Goal: Task Accomplishment & Management: Manage account settings

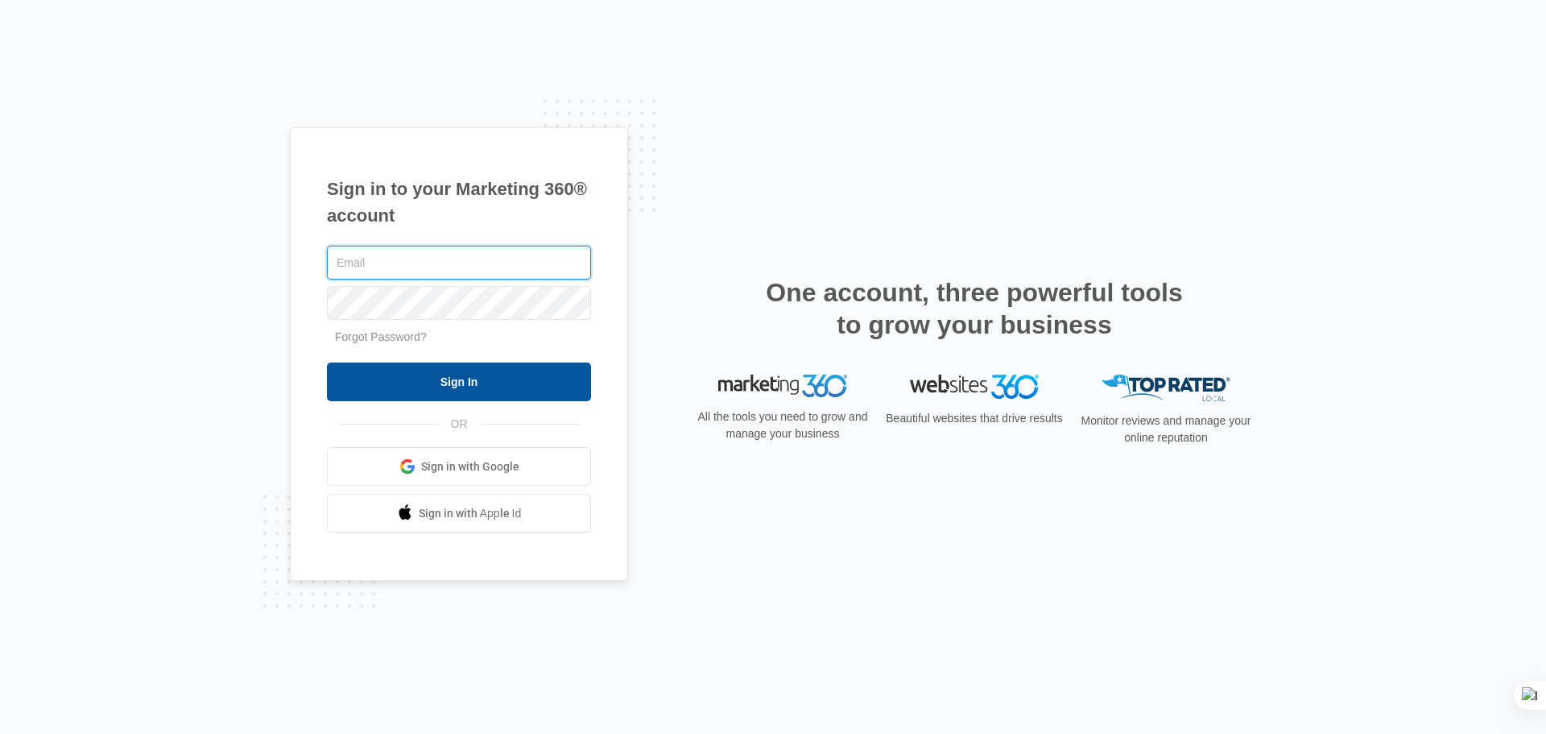
type input "[EMAIL_ADDRESS][DOMAIN_NAME]"
click at [453, 374] on input "Sign In" at bounding box center [459, 381] width 264 height 39
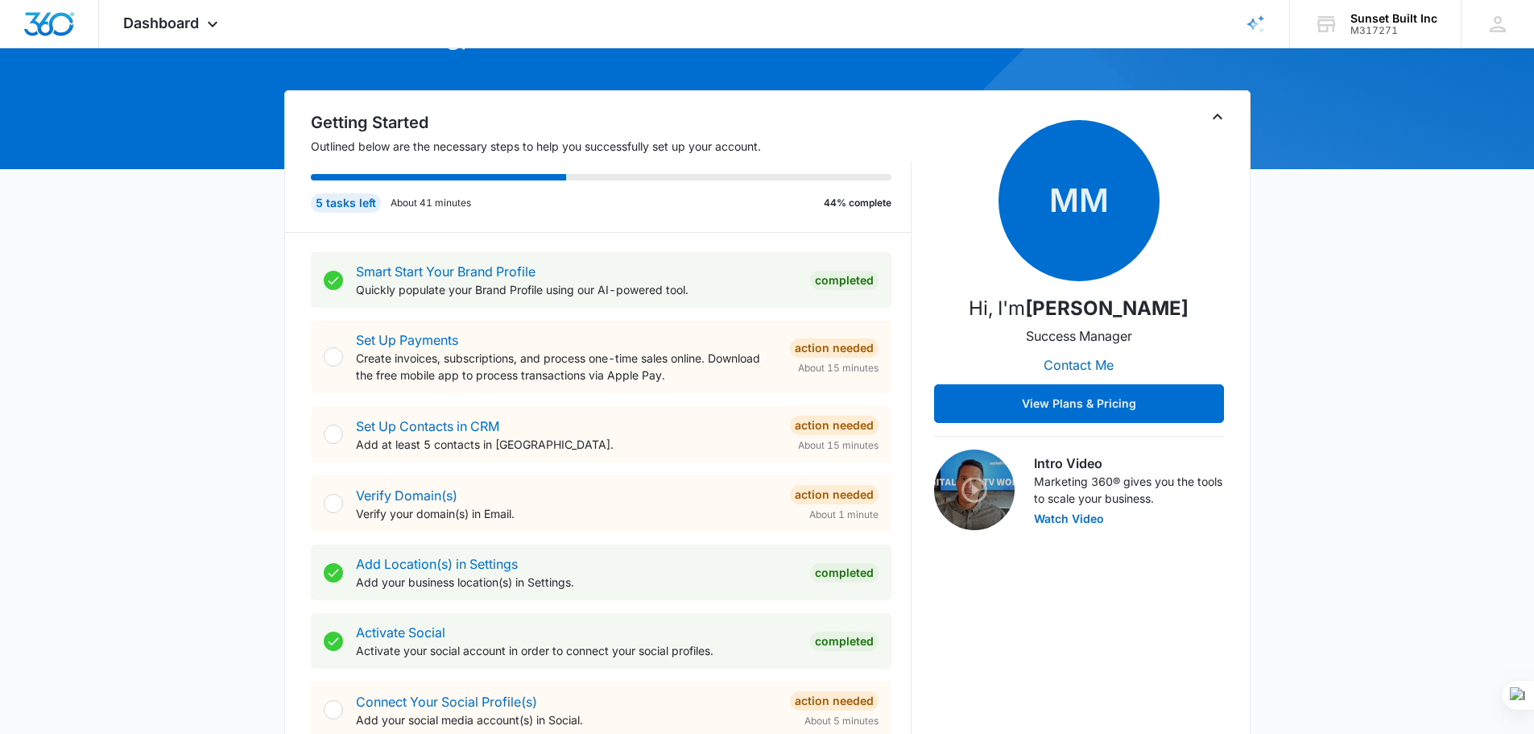
scroll to position [161, 0]
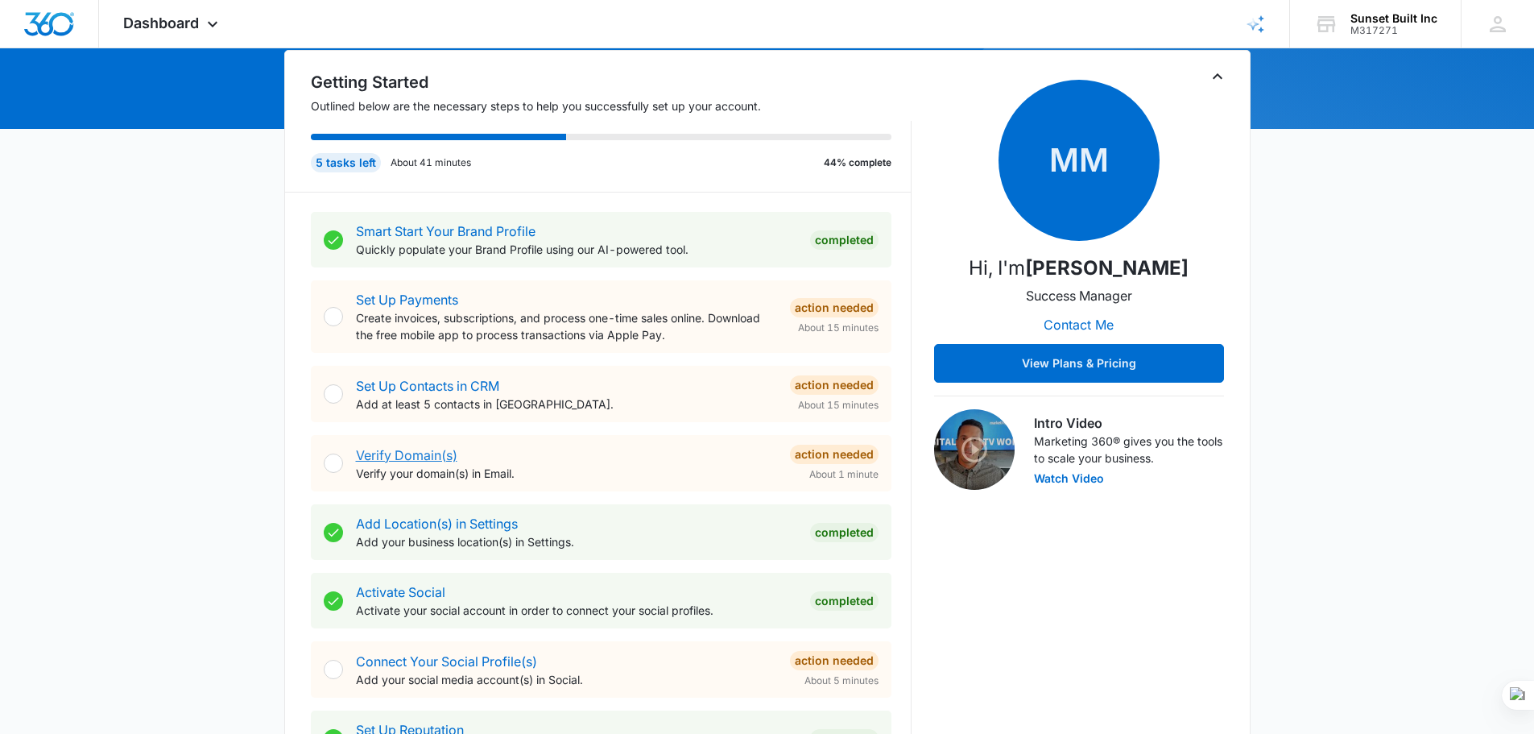
click at [427, 453] on link "Verify Domain(s)" at bounding box center [406, 455] width 101 height 16
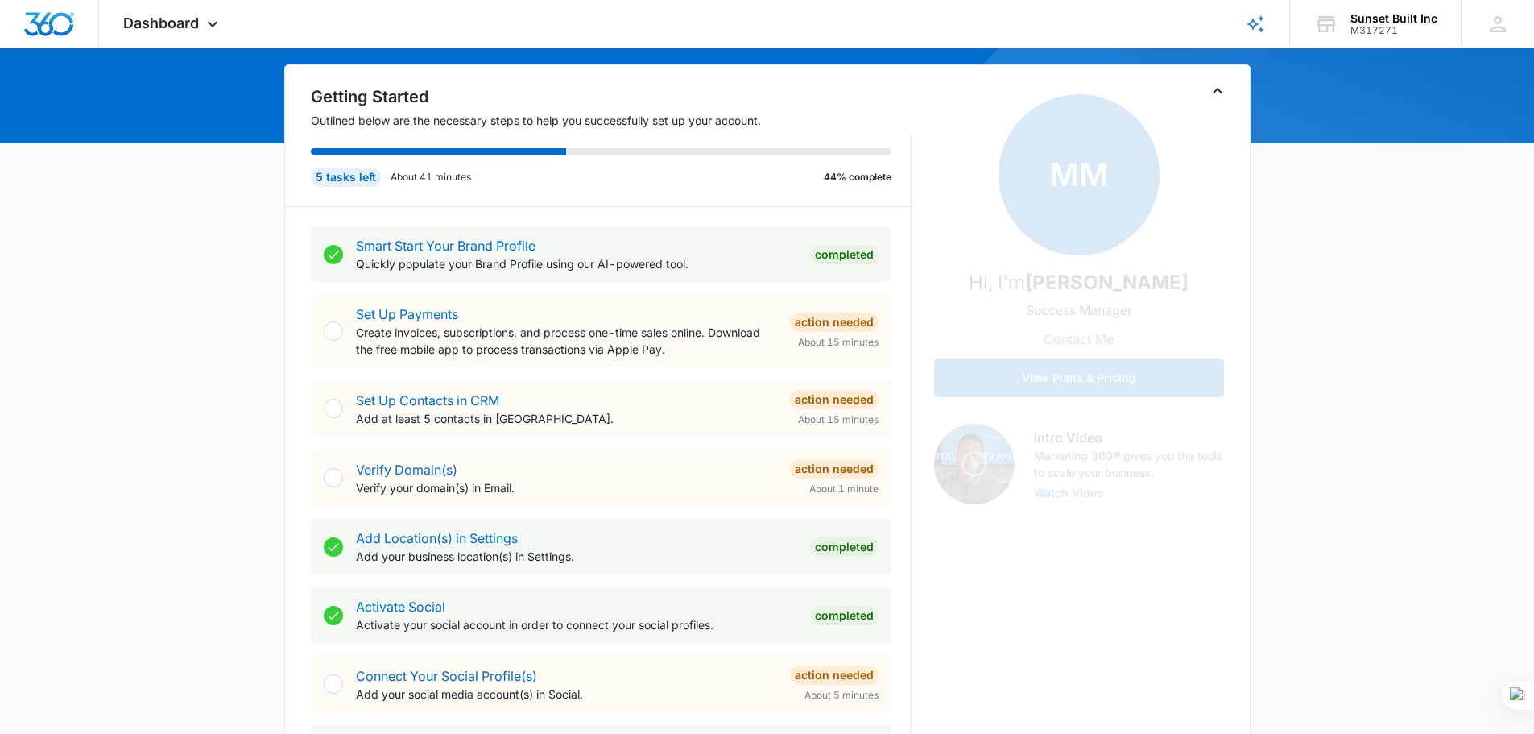
scroll to position [161, 0]
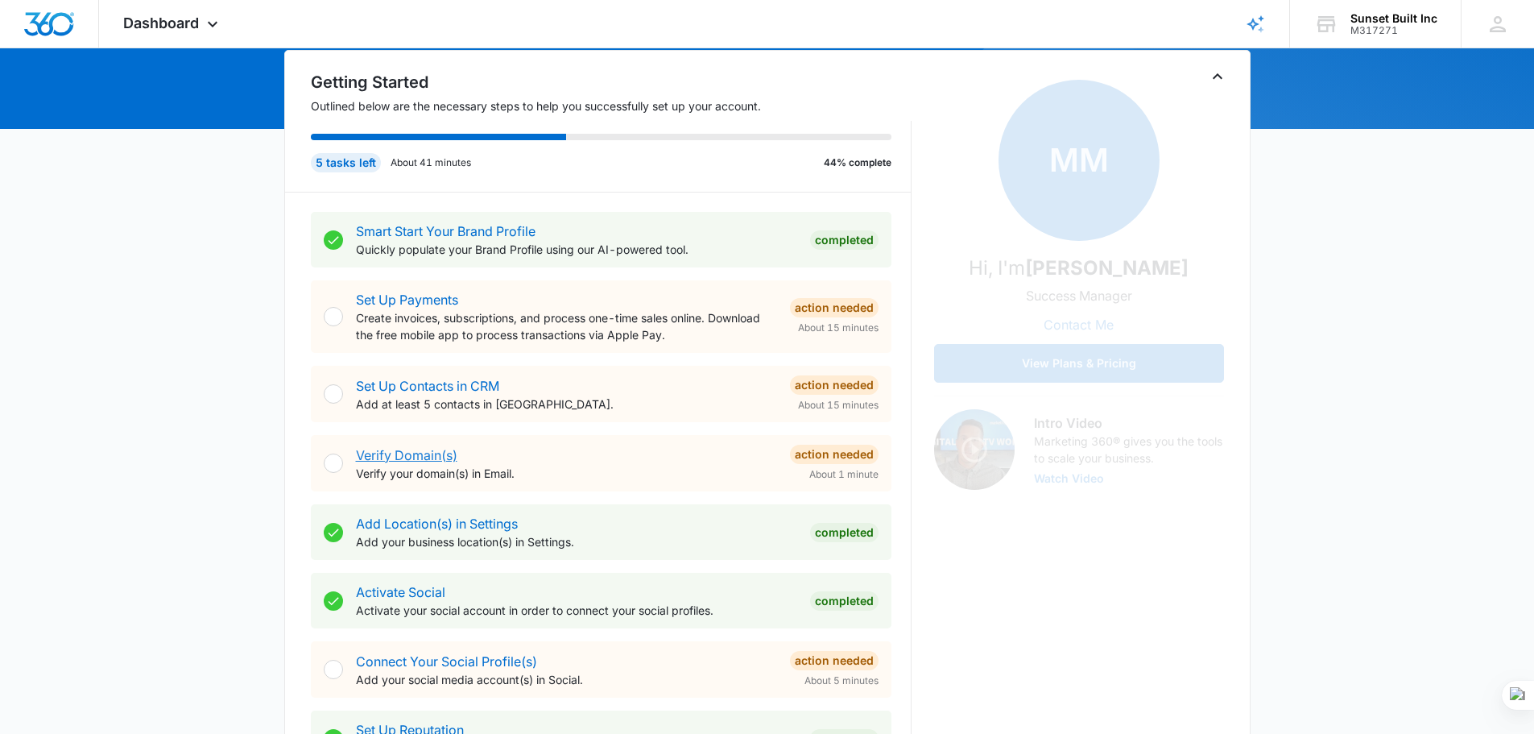
click at [397, 453] on link "Verify Domain(s)" at bounding box center [406, 455] width 101 height 16
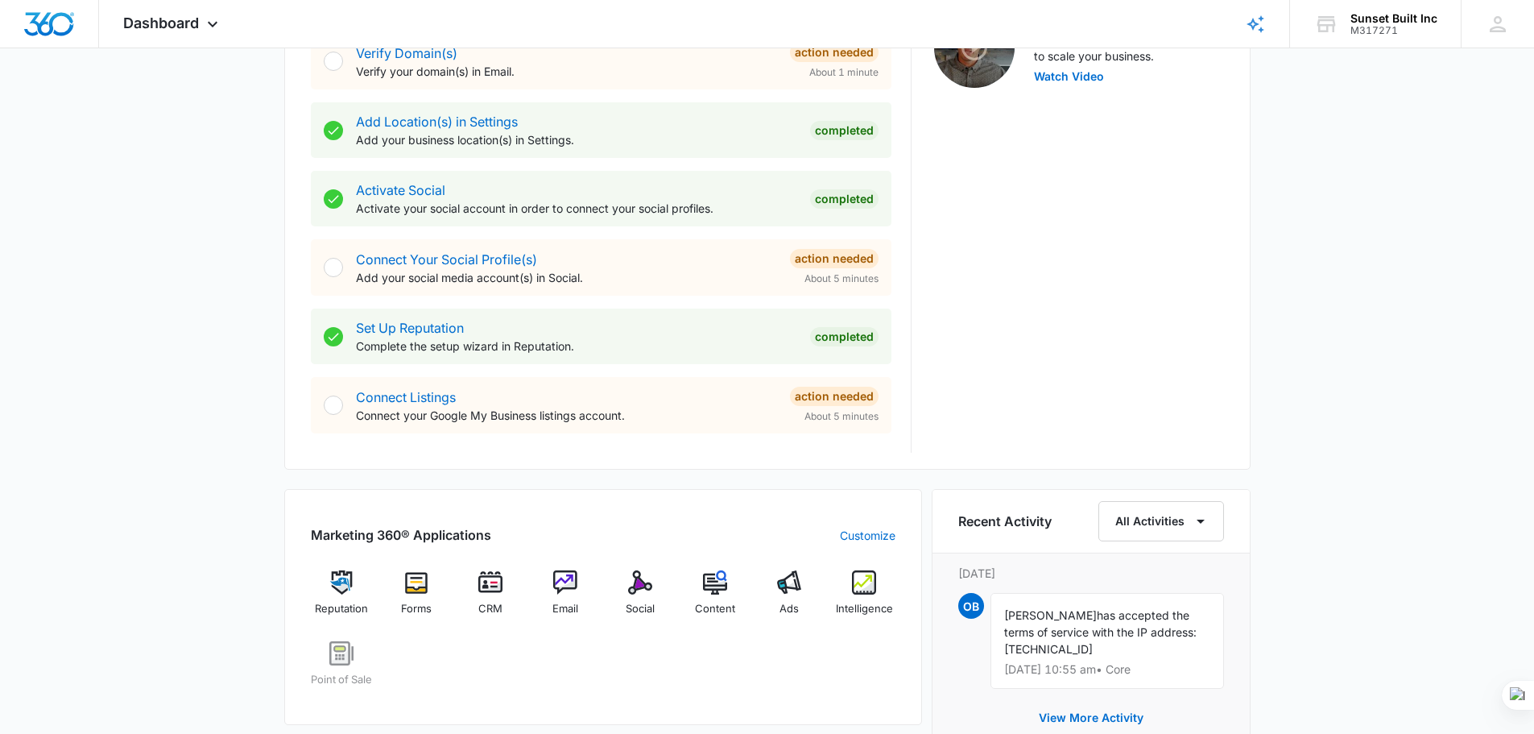
scroll to position [564, 0]
click at [440, 264] on link "Connect Your Social Profile(s)" at bounding box center [446, 258] width 181 height 16
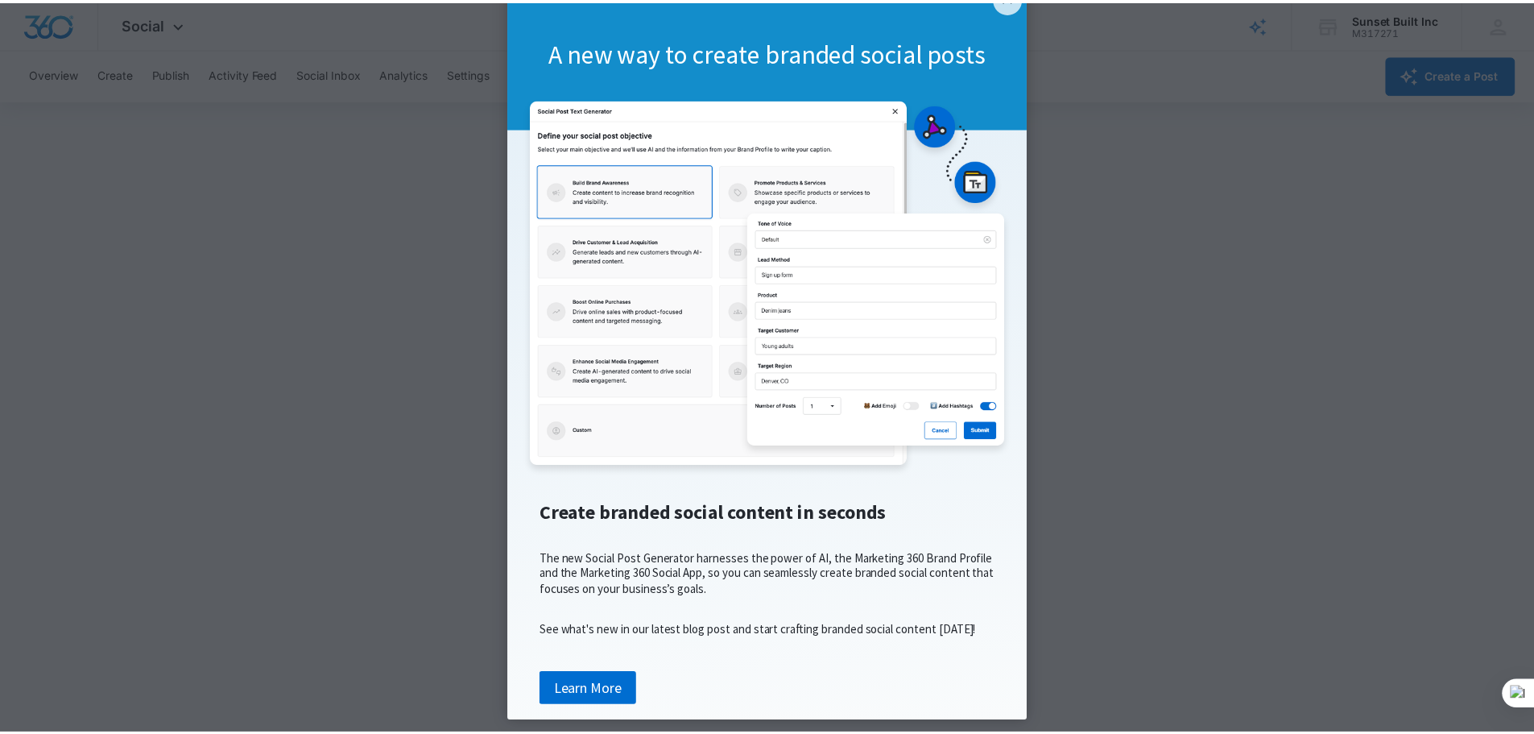
scroll to position [117, 0]
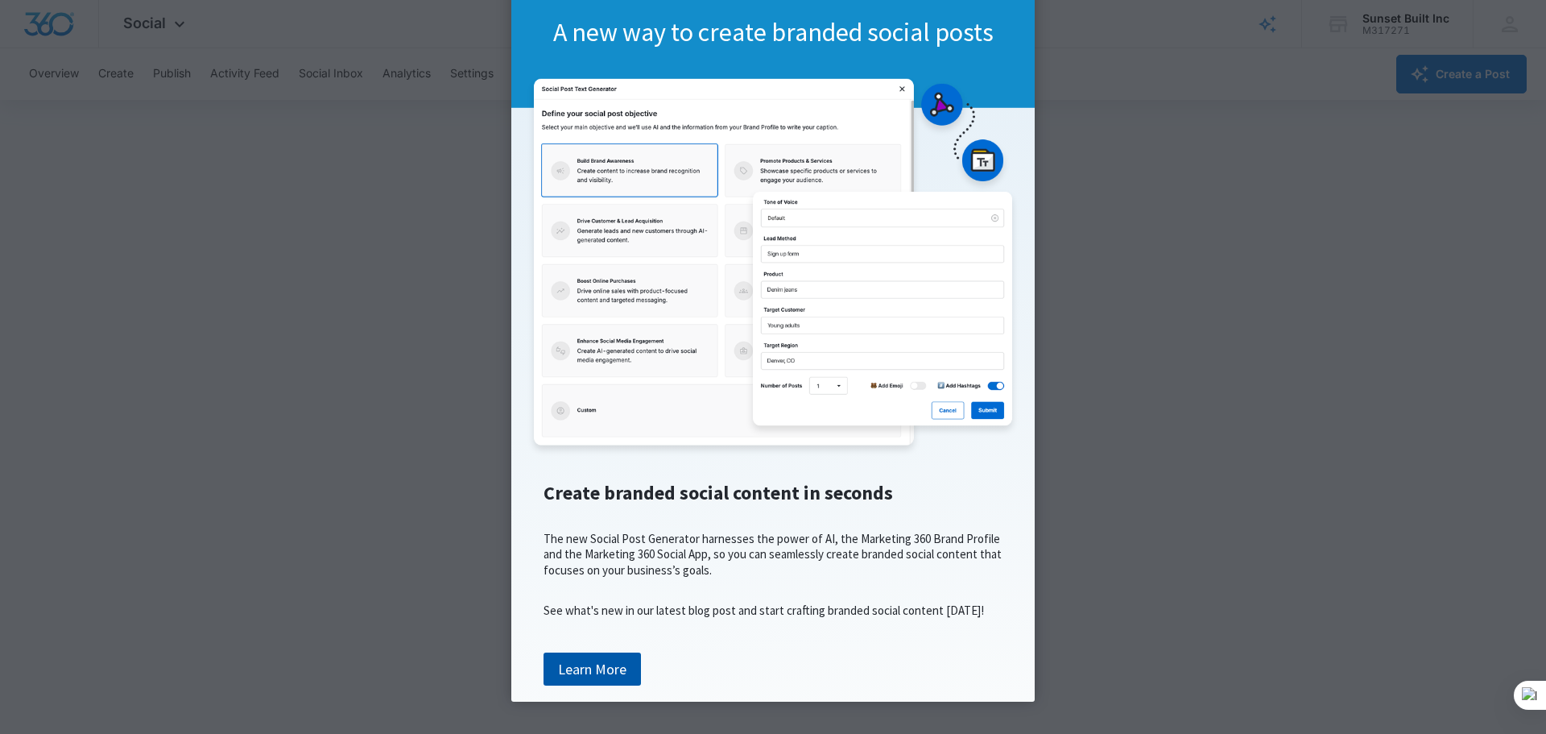
click at [590, 678] on link "Learn More" at bounding box center [592, 669] width 97 height 34
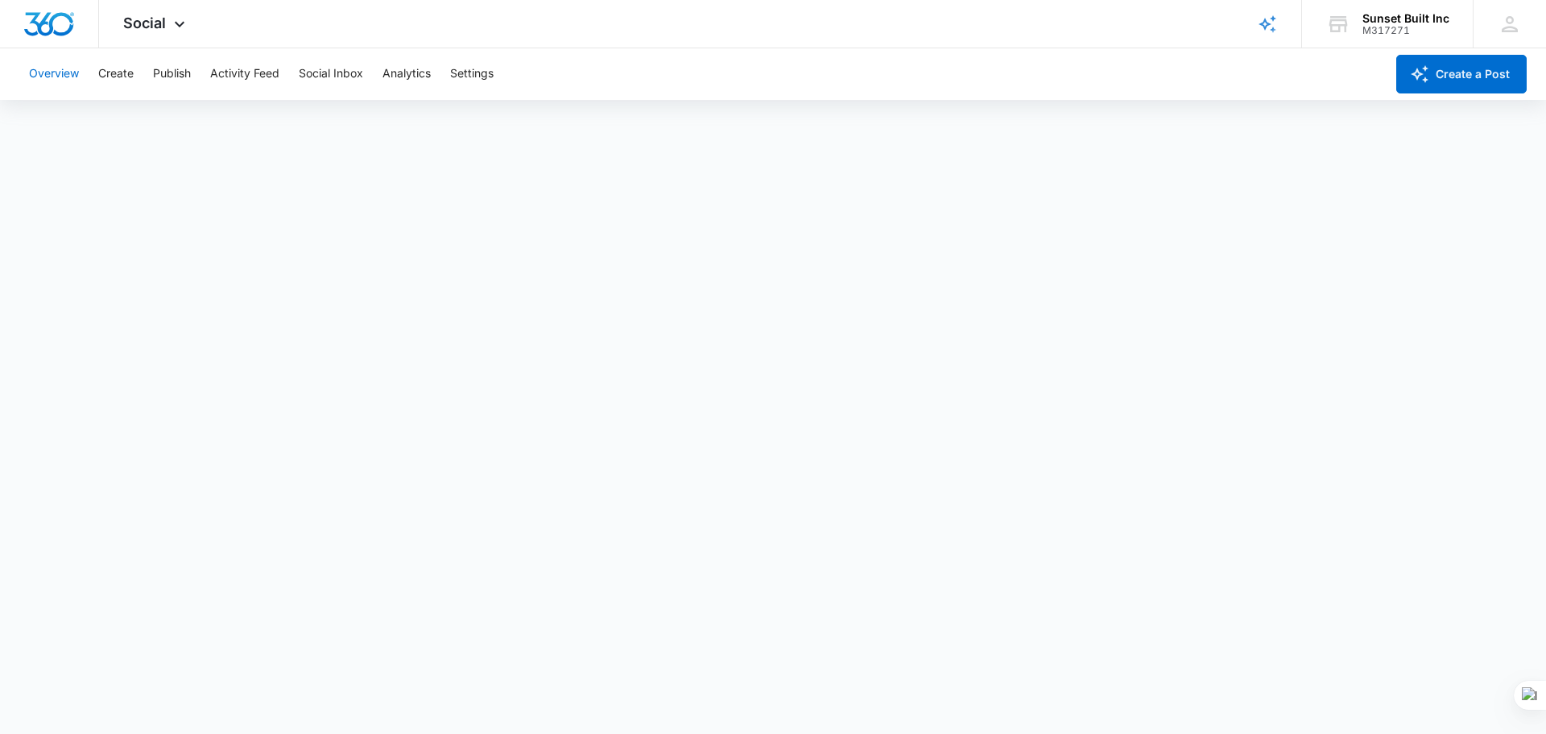
click at [48, 72] on button "Overview" at bounding box center [54, 74] width 50 height 52
click at [1500, 23] on icon at bounding box center [1498, 24] width 16 height 16
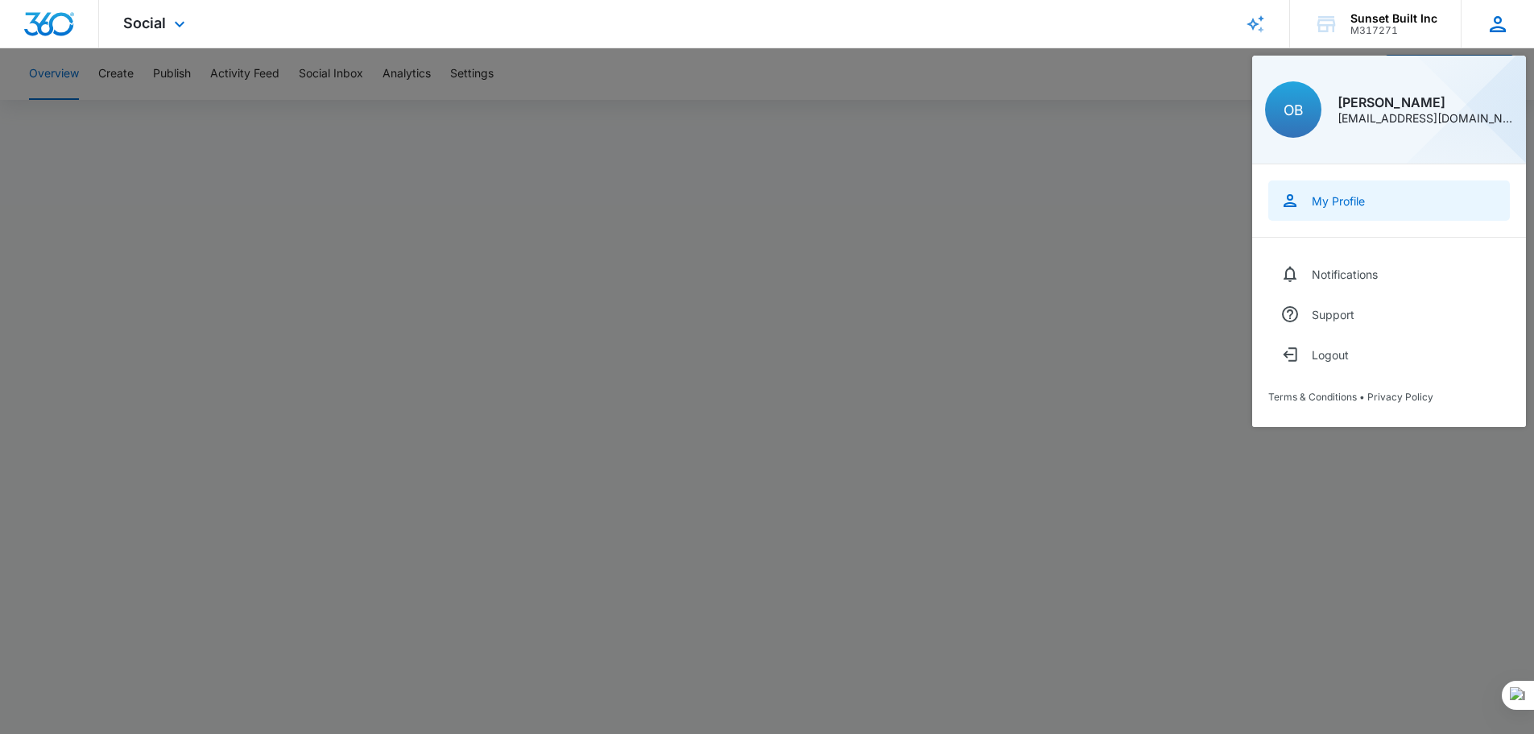
click at [1326, 209] on link "My Profile" at bounding box center [1389, 200] width 242 height 40
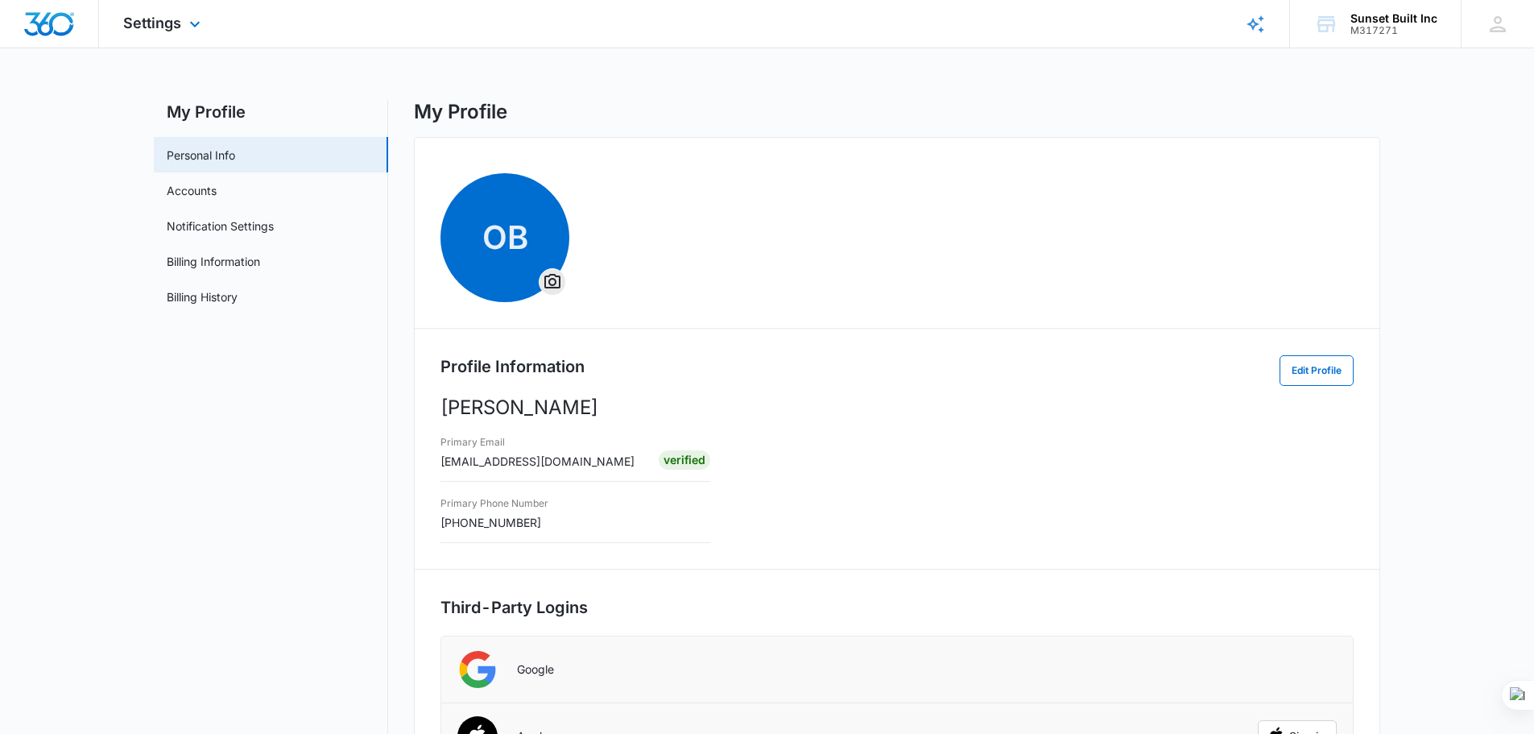
click at [61, 16] on img "Dashboard" at bounding box center [49, 24] width 52 height 24
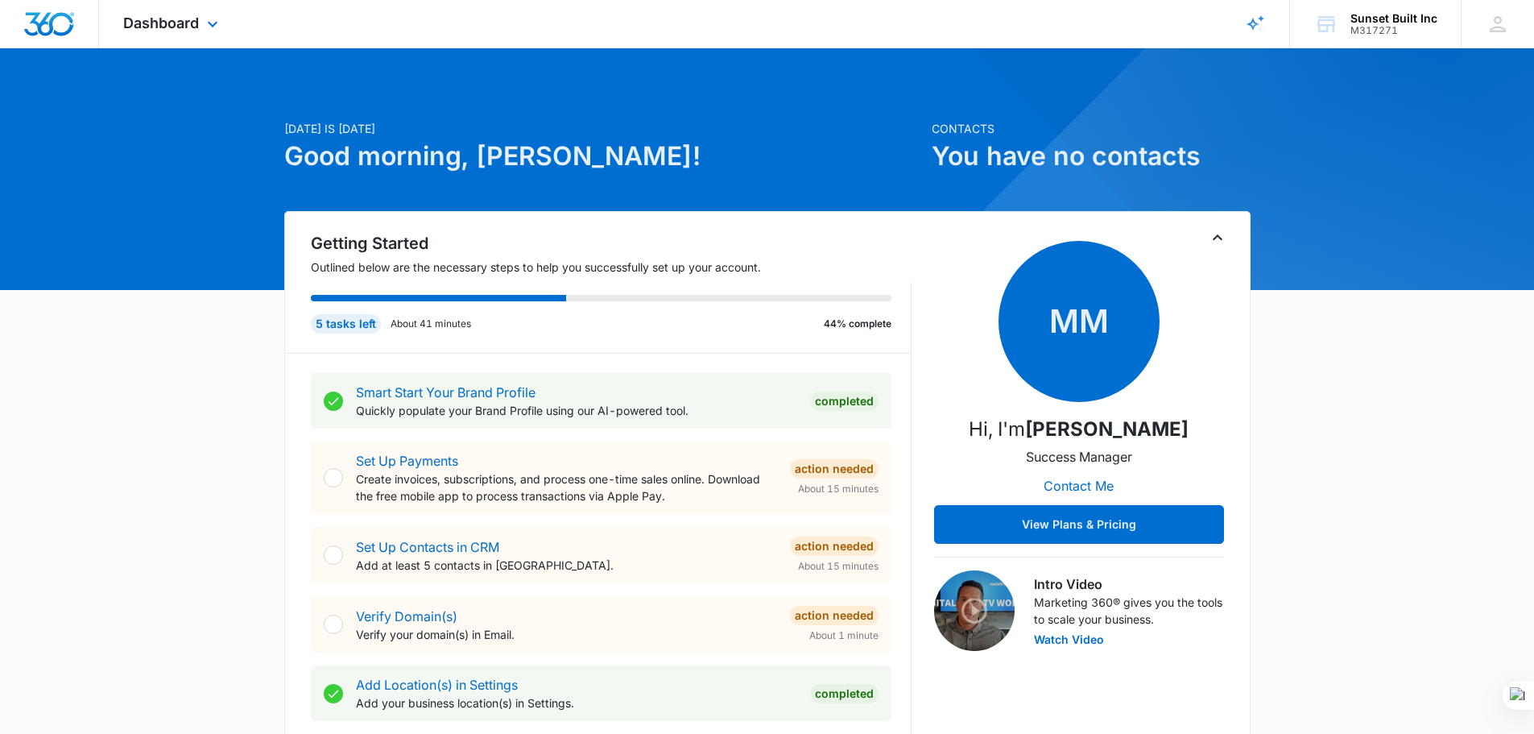
click at [189, 12] on div "Dashboard Apps Reputation Forms CRM Email Social POS Content Ads Intelligence F…" at bounding box center [172, 24] width 147 height 48
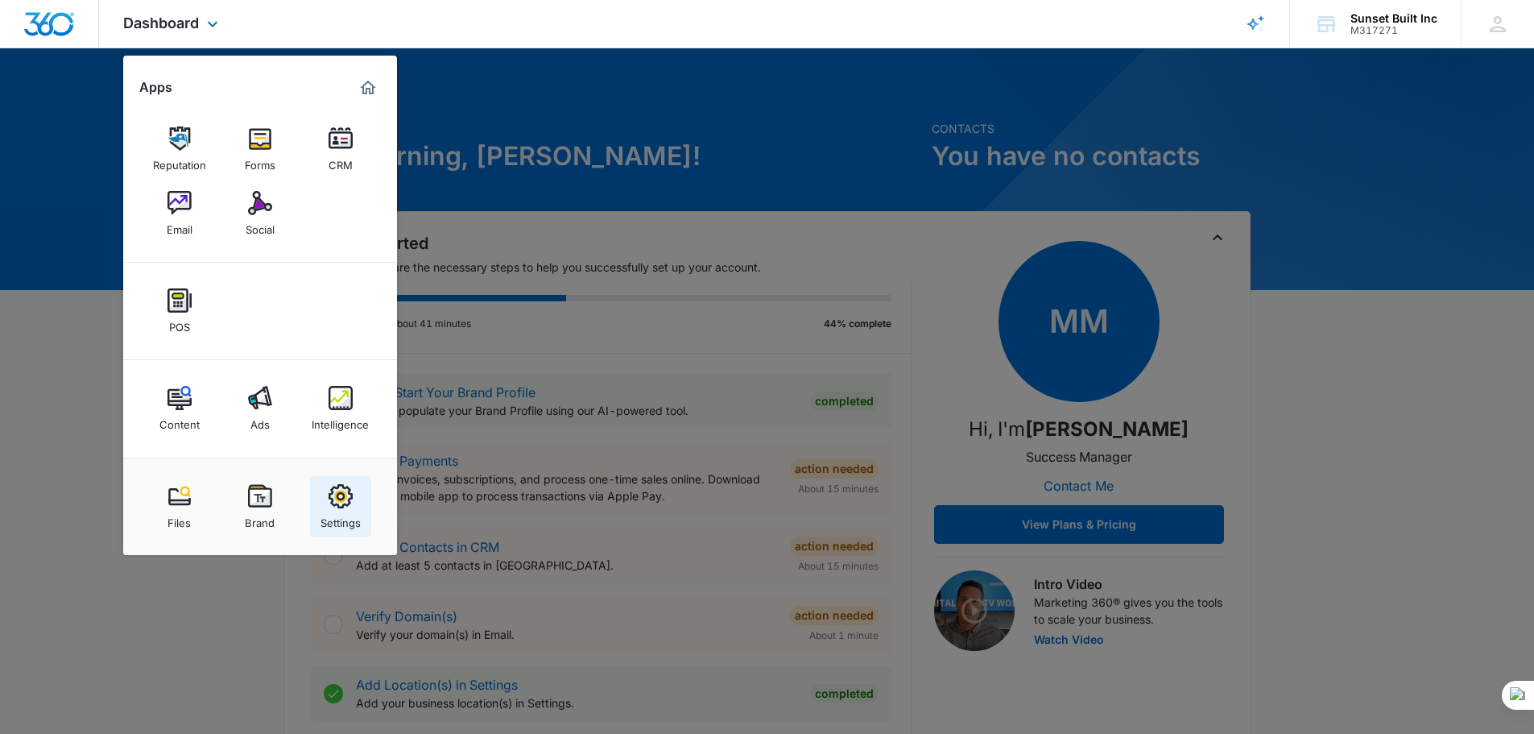
click at [335, 497] on img at bounding box center [341, 496] width 24 height 24
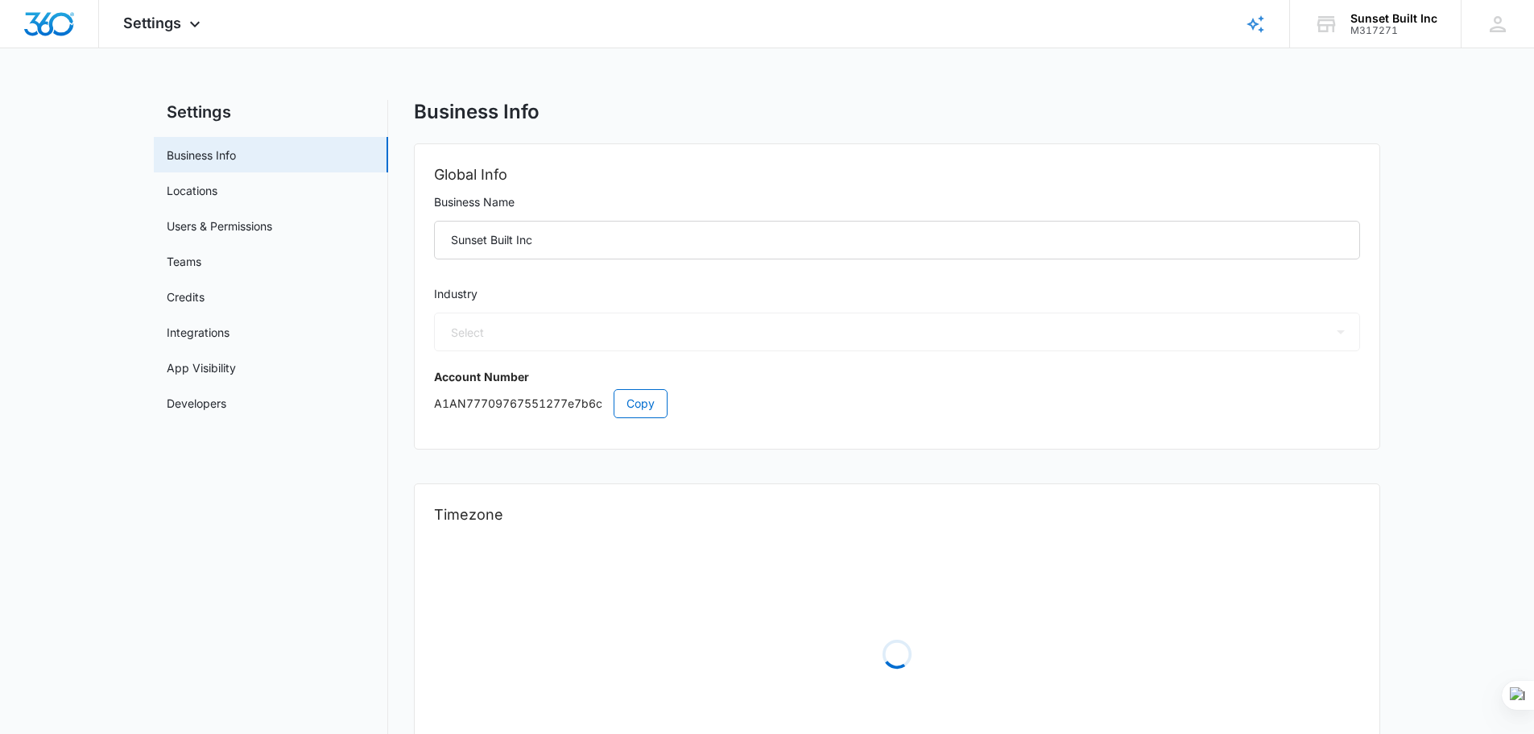
select select "4"
select select "US"
select select "America/Los_Angeles"
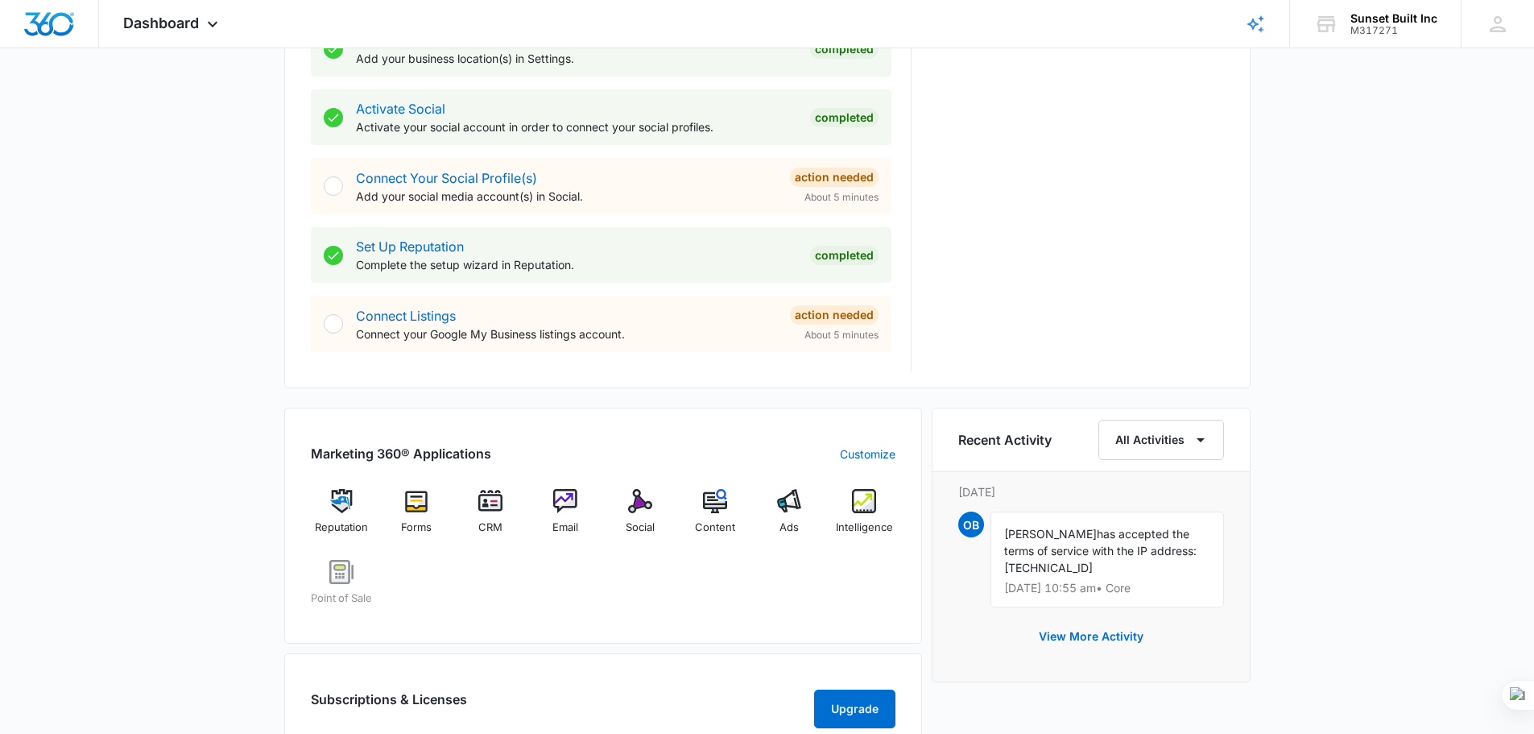
scroll to position [725, 0]
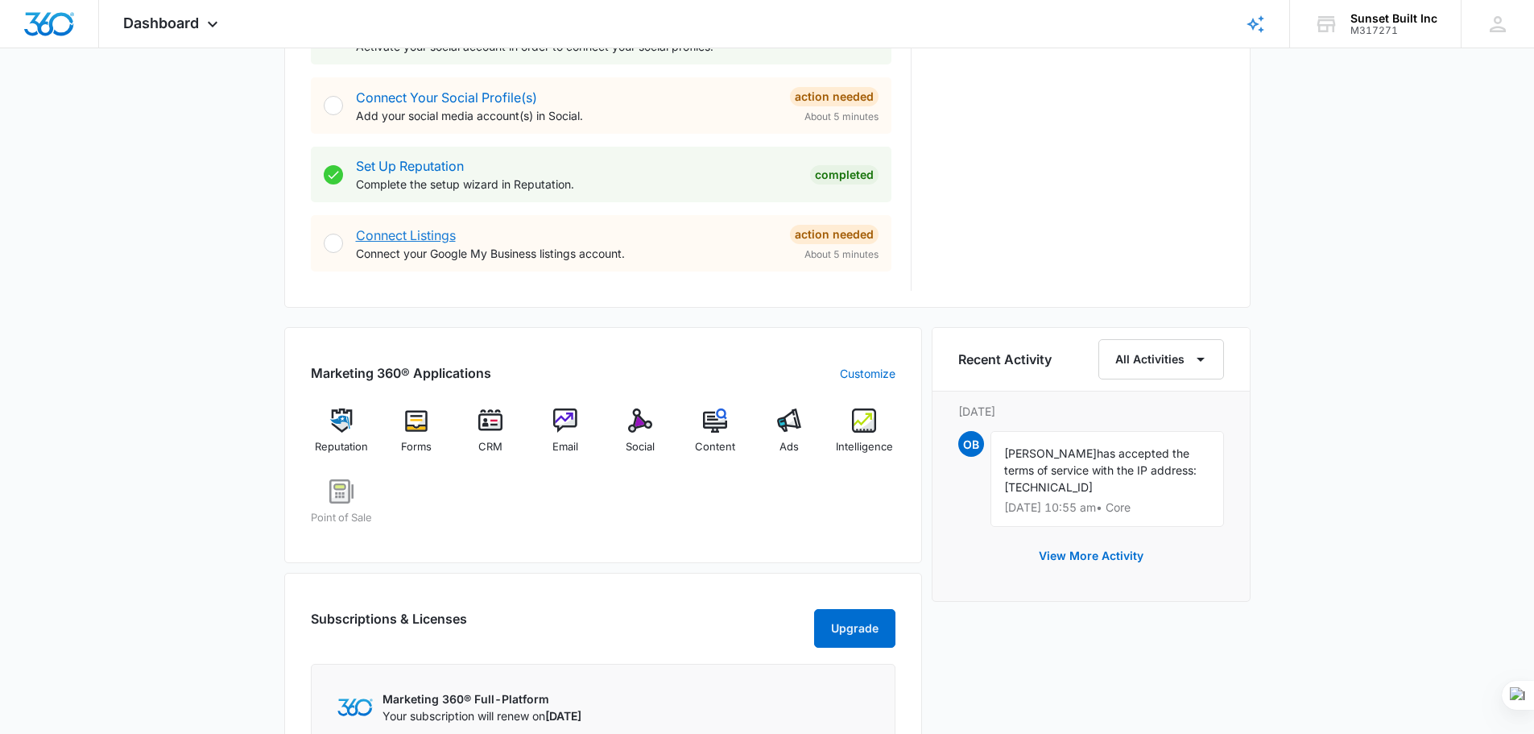
click at [409, 235] on link "Connect Listings" at bounding box center [406, 235] width 100 height 16
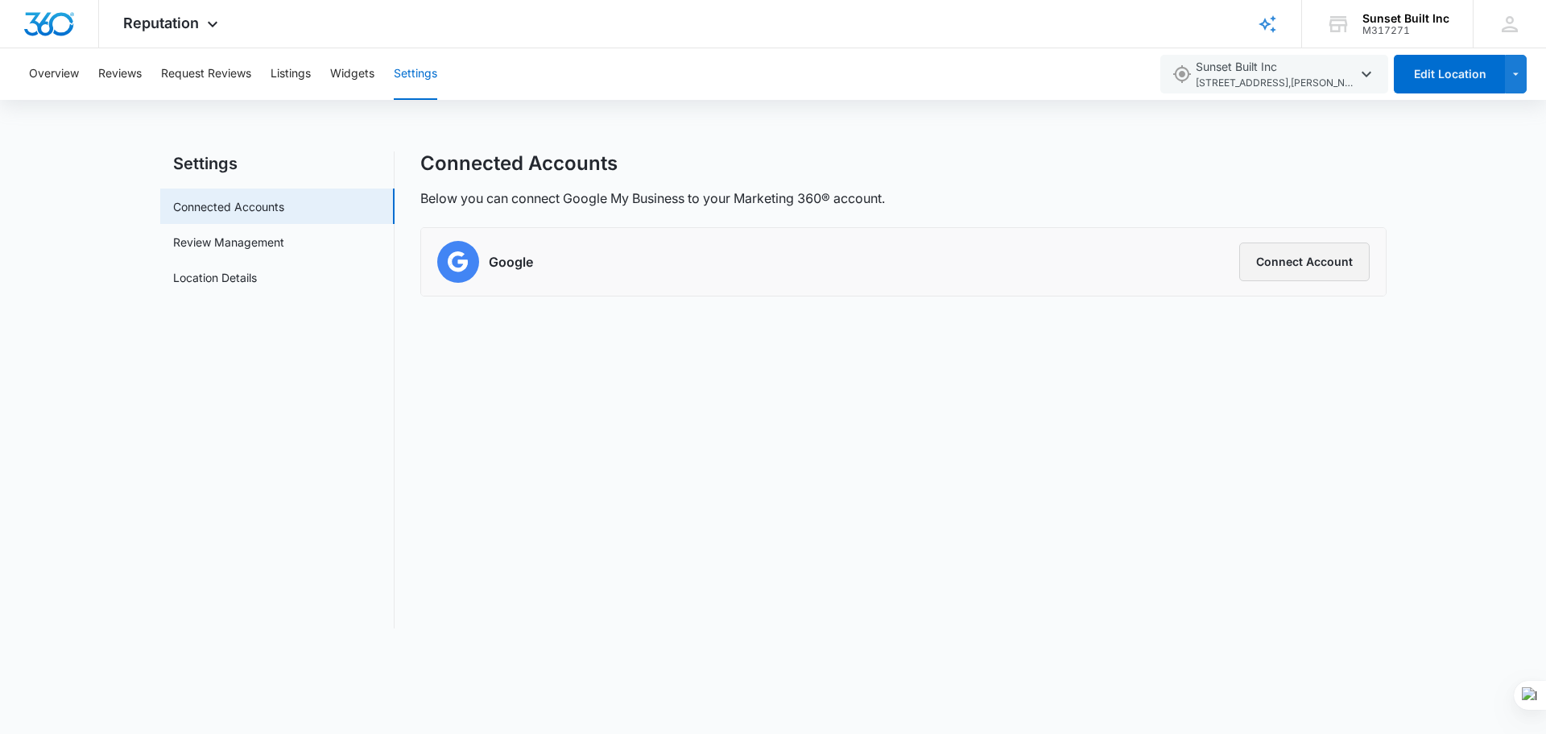
click at [1289, 262] on button "Connect Account" at bounding box center [1304, 261] width 130 height 39
click at [1278, 268] on button "Connect Account" at bounding box center [1304, 261] width 130 height 39
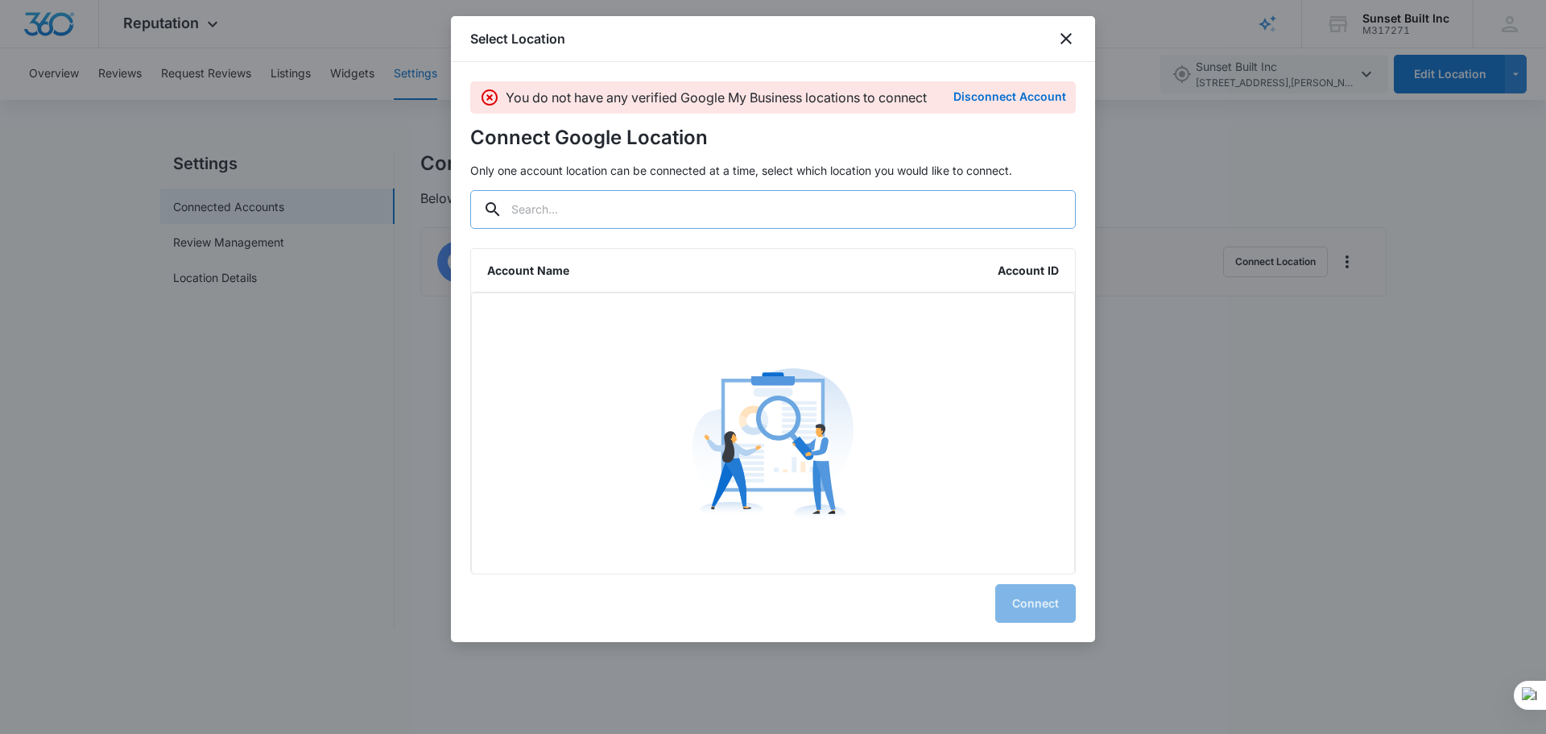
click at [579, 217] on input "text" at bounding box center [773, 209] width 606 height 39
click at [1065, 36] on icon "close" at bounding box center [1066, 38] width 19 height 19
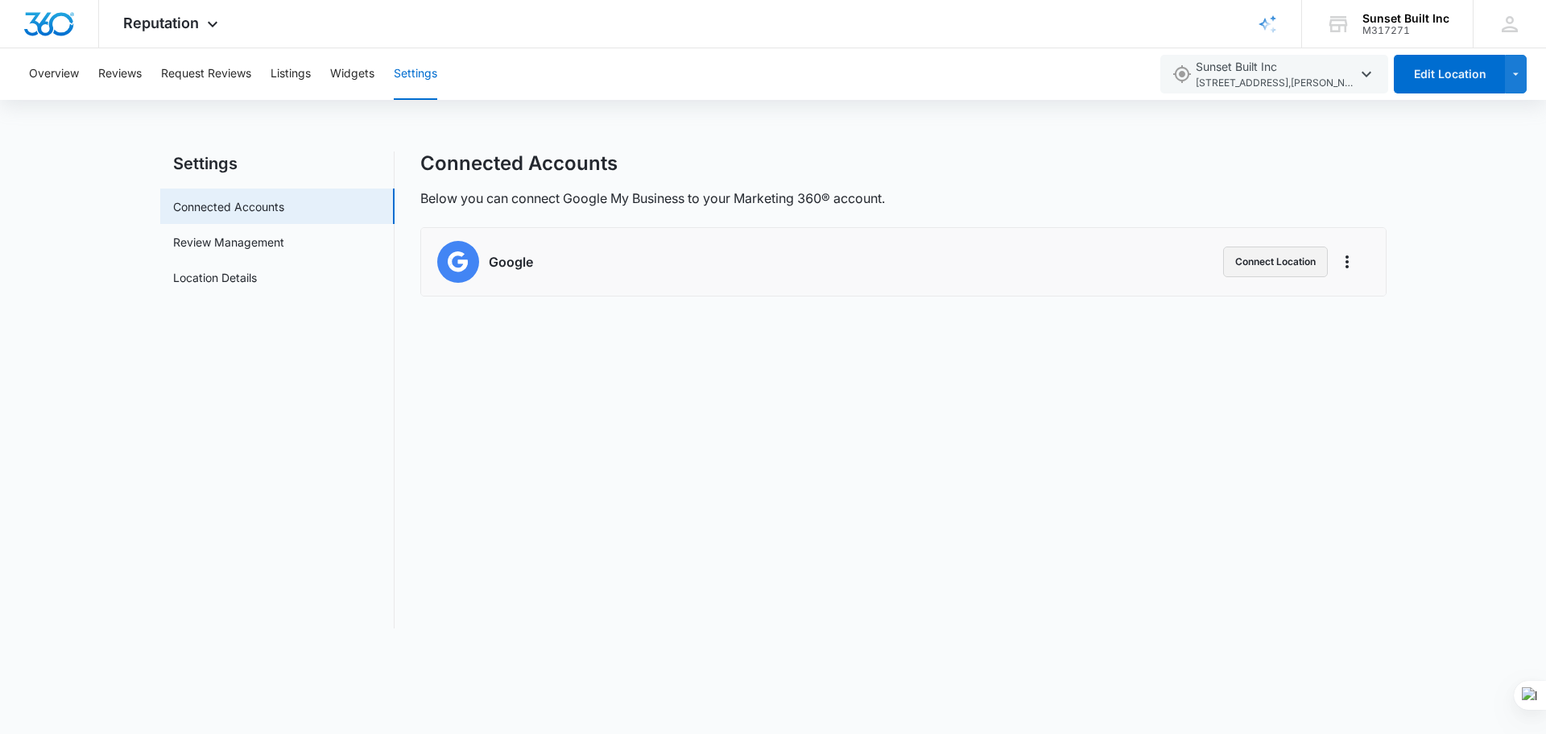
click at [1300, 271] on button "Connect Location" at bounding box center [1275, 261] width 105 height 31
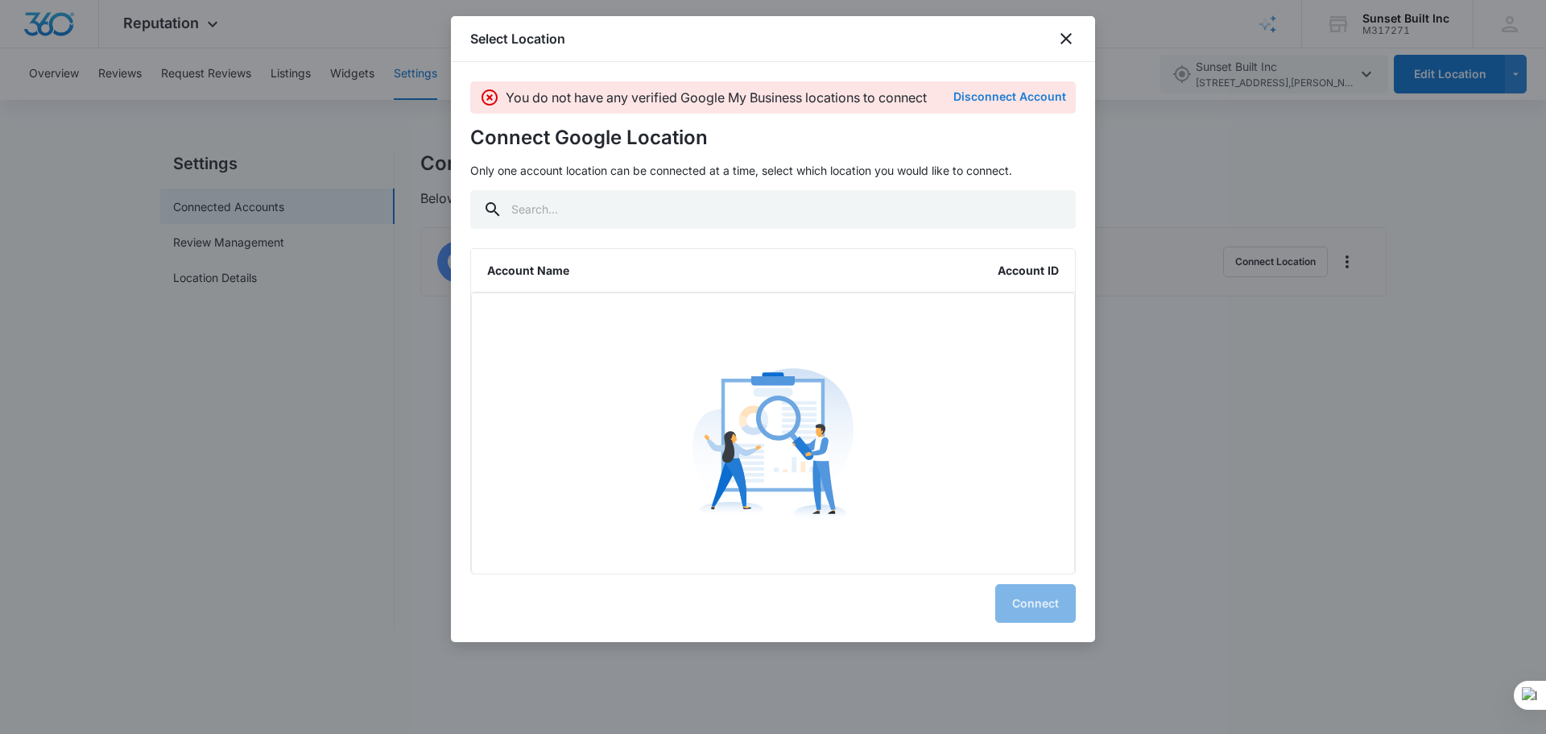
click at [1039, 96] on button "Disconnect Account" at bounding box center [1009, 96] width 113 height 11
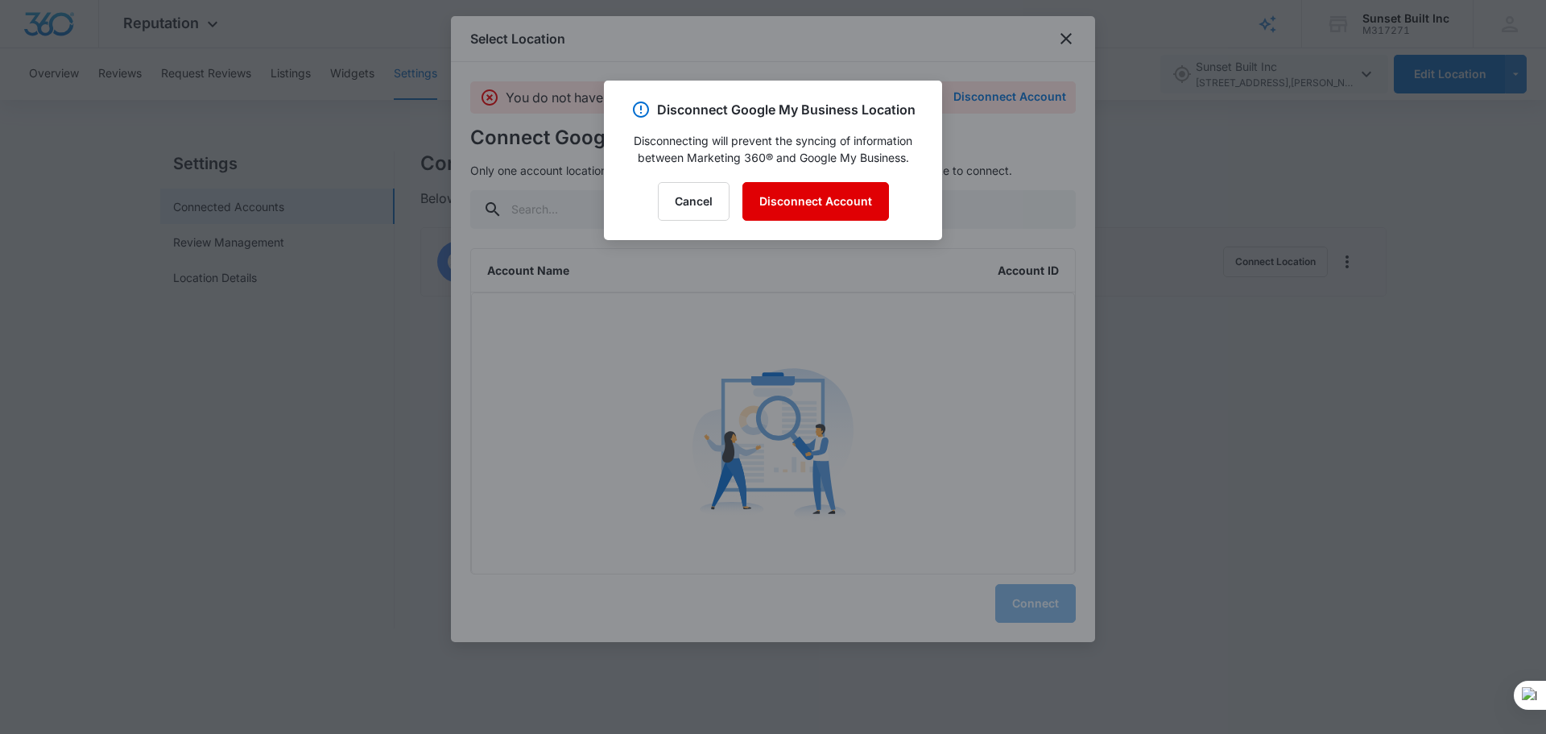
click at [833, 191] on button "Disconnect Account" at bounding box center [815, 201] width 147 height 39
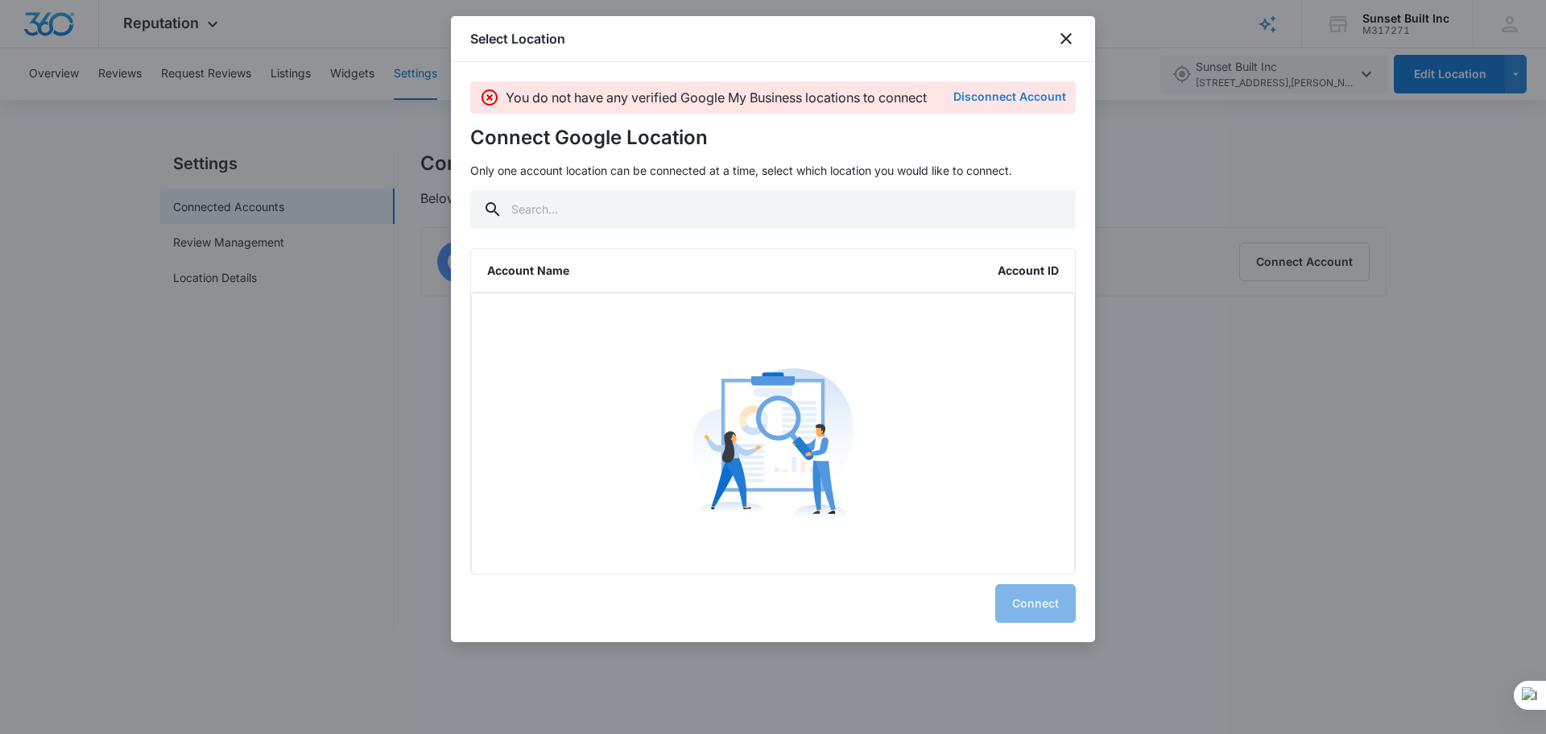
click at [1038, 95] on button "Disconnect Account" at bounding box center [1009, 96] width 113 height 11
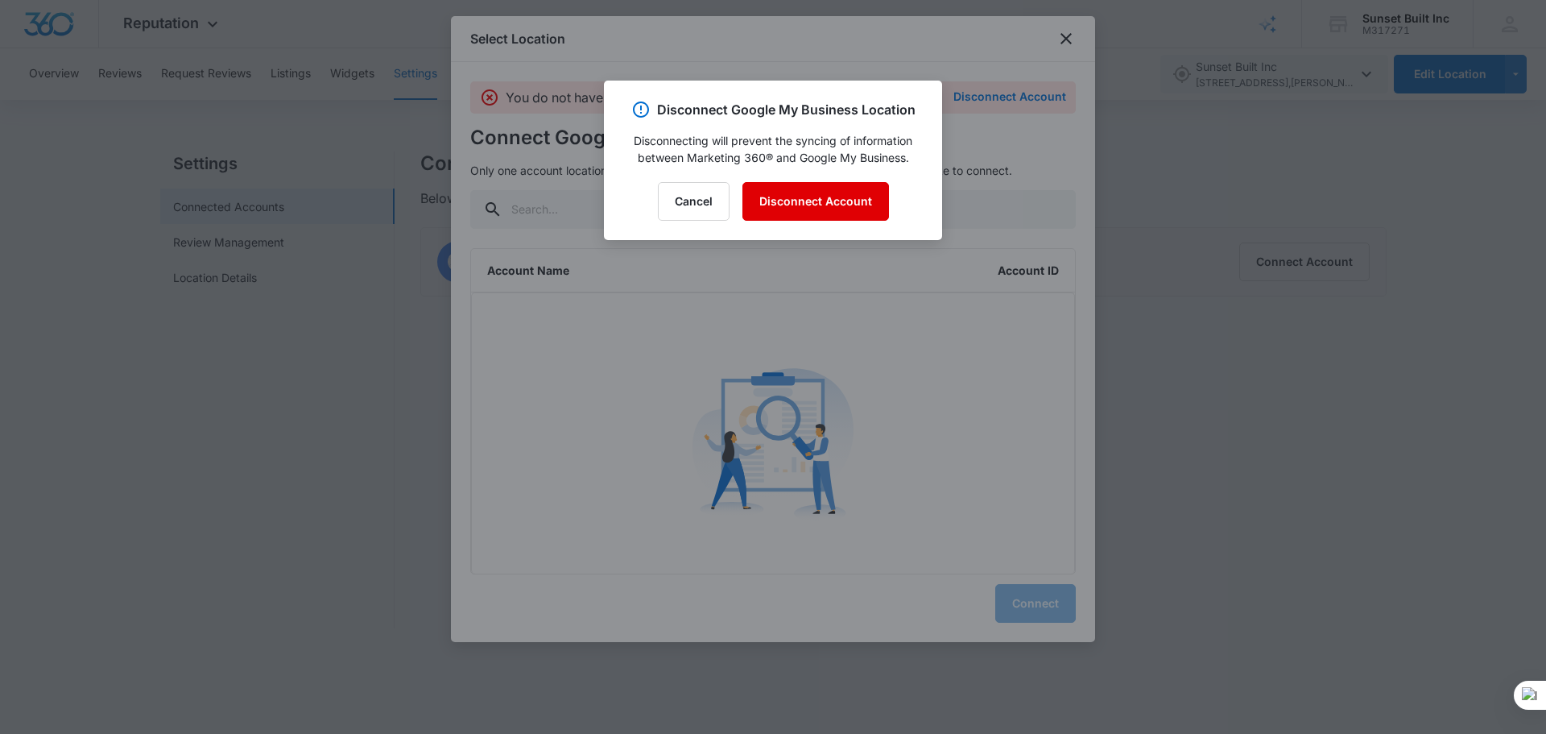
click at [843, 205] on button "Disconnect Account" at bounding box center [815, 201] width 147 height 39
click at [817, 205] on button "Disconnect Account" at bounding box center [815, 201] width 147 height 39
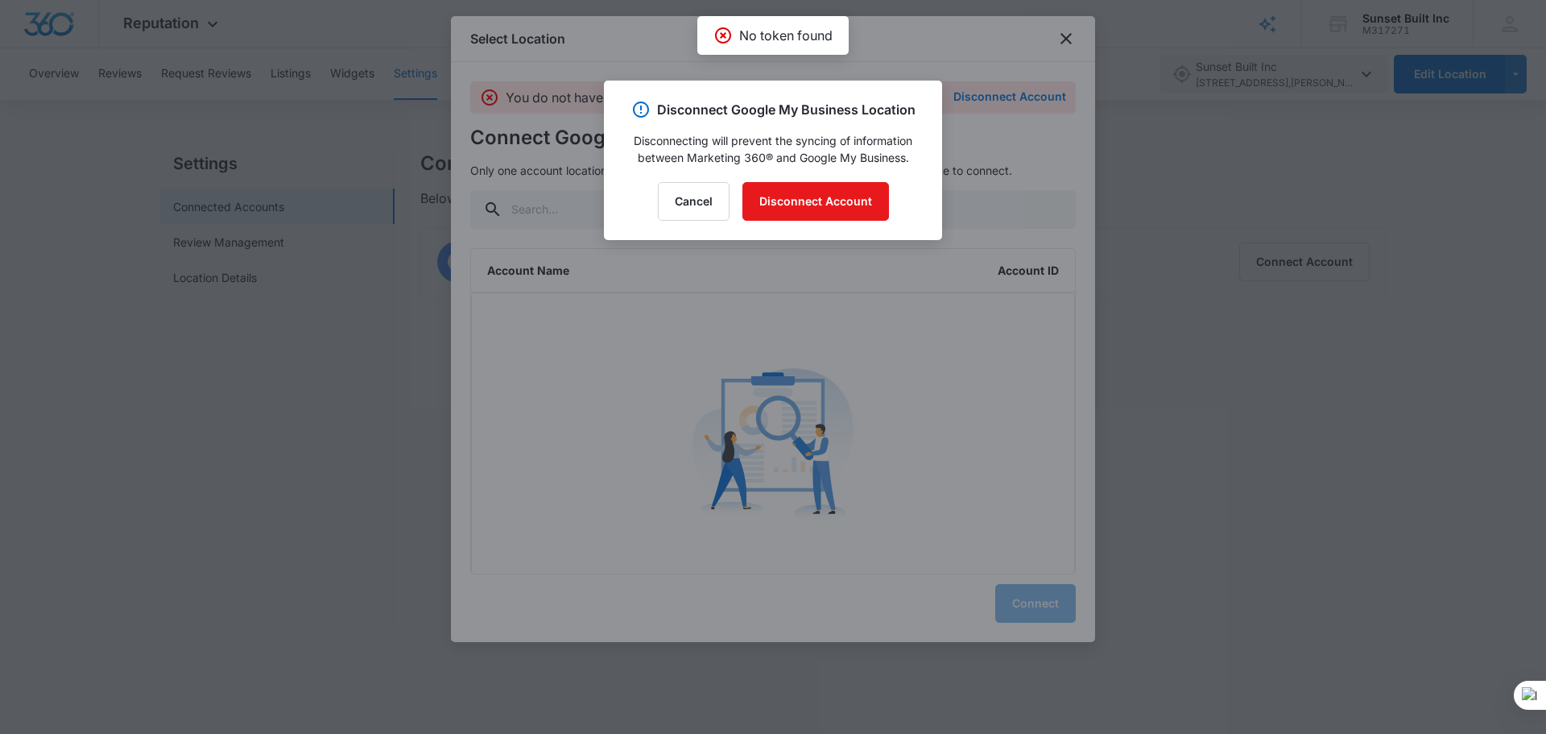
click at [1069, 36] on div at bounding box center [773, 367] width 1546 height 734
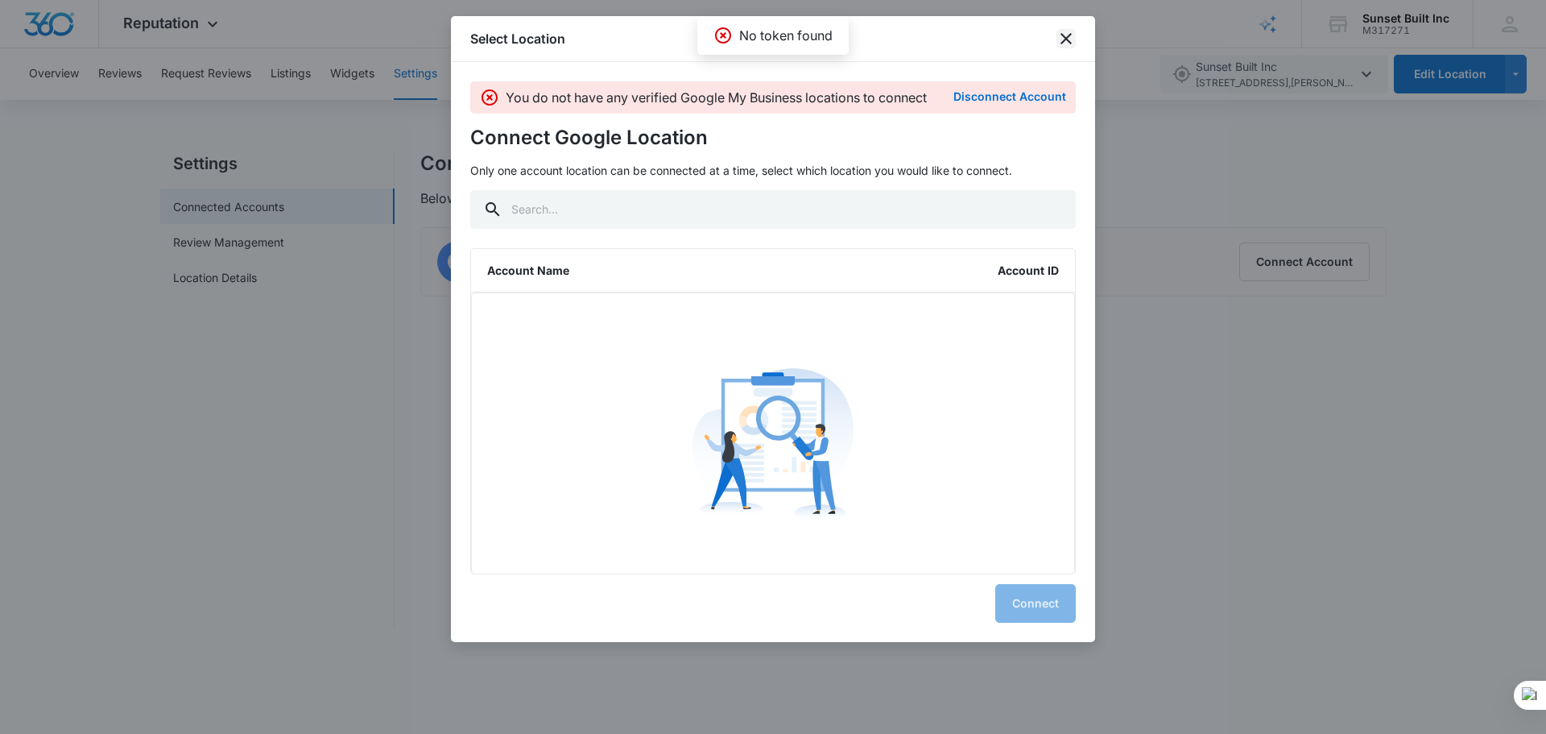
click at [1069, 36] on icon "close" at bounding box center [1066, 38] width 11 height 11
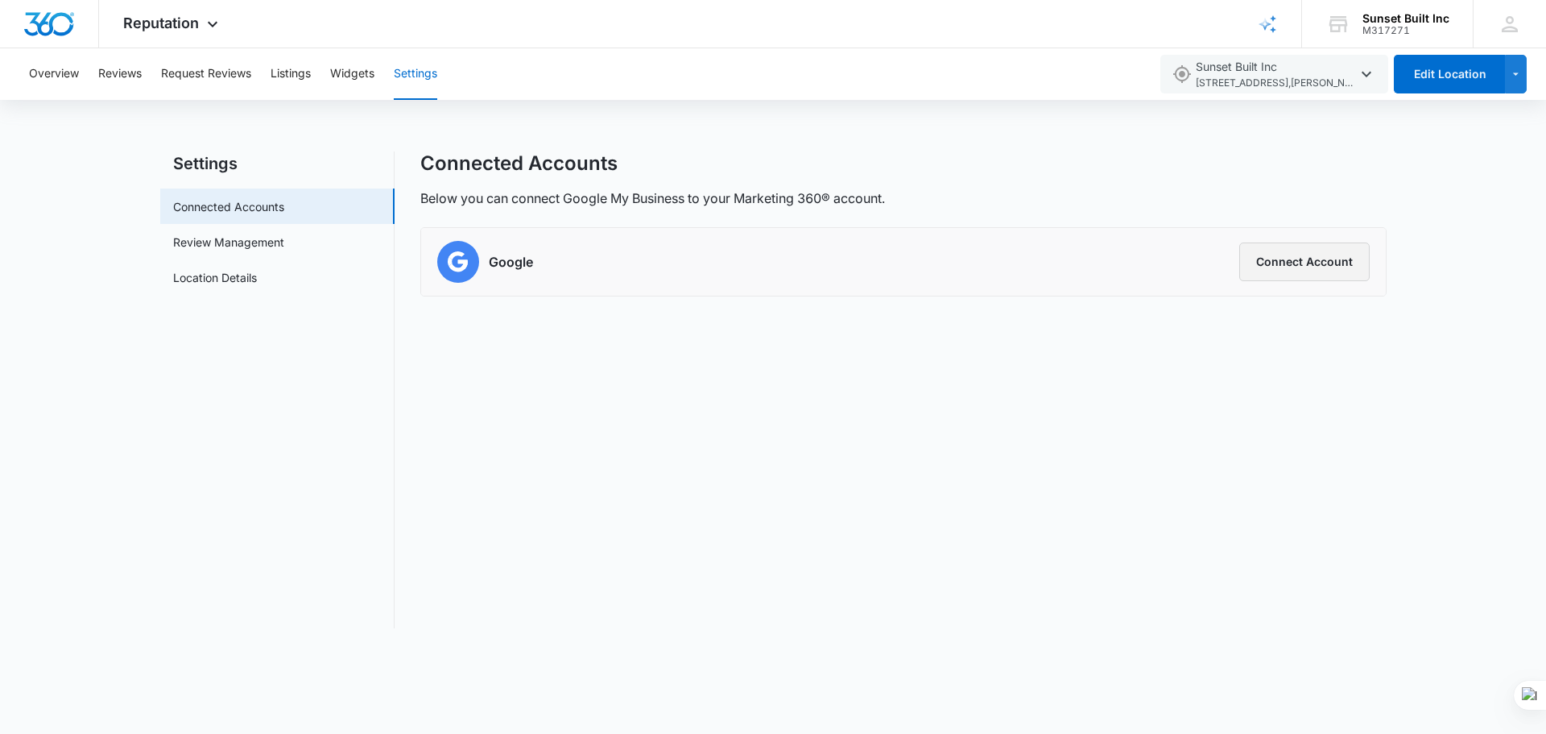
click at [1321, 252] on button "Connect Account" at bounding box center [1304, 261] width 130 height 39
click at [1312, 262] on button "Connect Account" at bounding box center [1304, 261] width 130 height 39
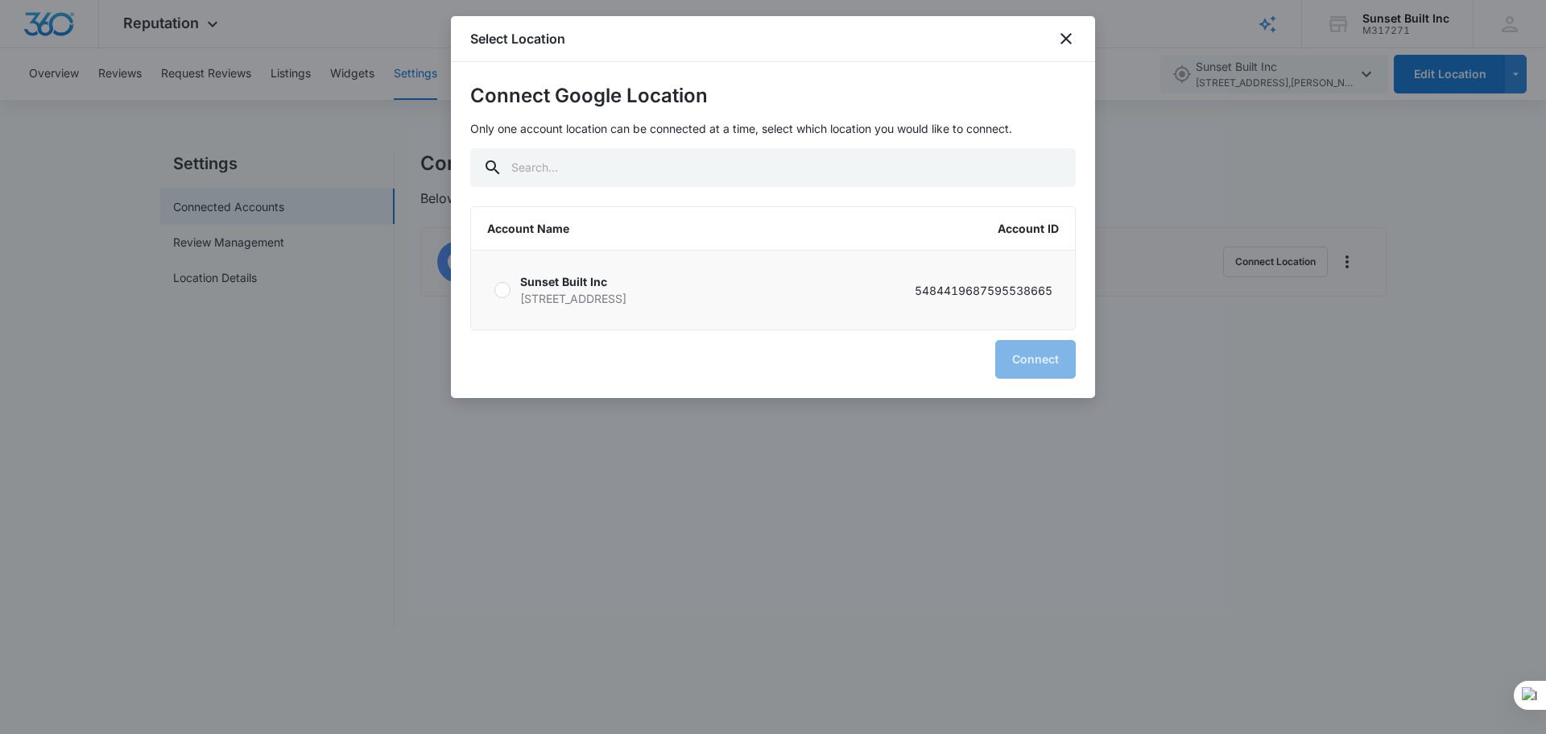
click at [502, 288] on div at bounding box center [502, 290] width 16 height 16
click at [494, 290] on input "Sunset Built Inc [STREET_ADDRESS] 5484419687595538665" at bounding box center [494, 290] width 1 height 1
radio input "true"
click at [1051, 366] on button "Connect" at bounding box center [1035, 359] width 81 height 39
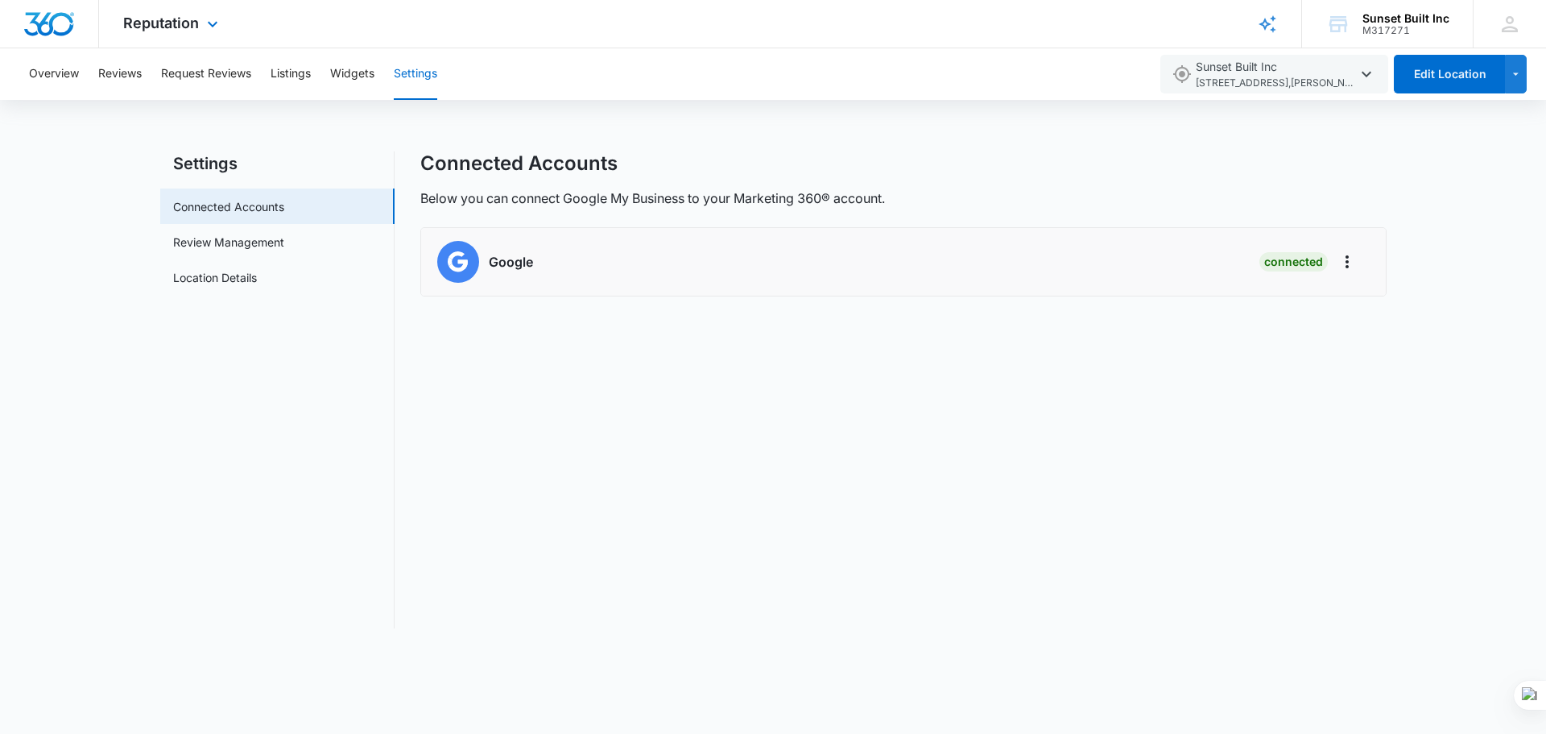
click at [56, 26] on img "Dashboard" at bounding box center [49, 24] width 52 height 24
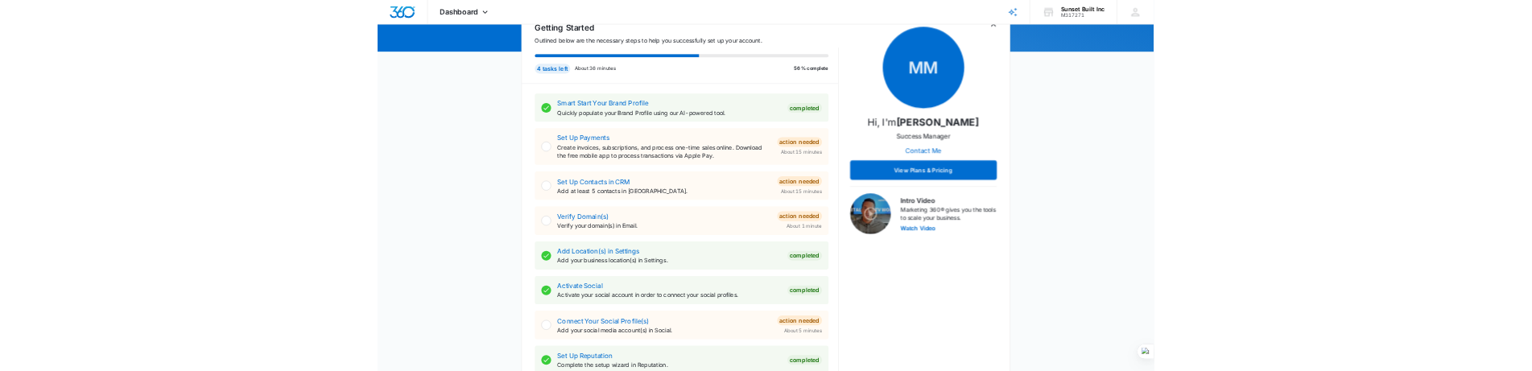
scroll to position [178, 0]
